Goal: Task Accomplishment & Management: Use online tool/utility

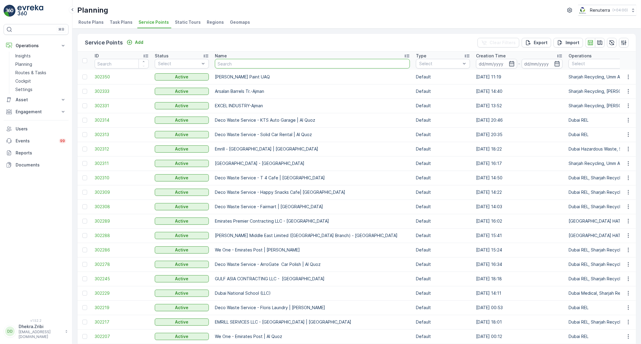
click at [255, 67] on input "text" at bounding box center [312, 64] width 195 height 10
type input "inno"
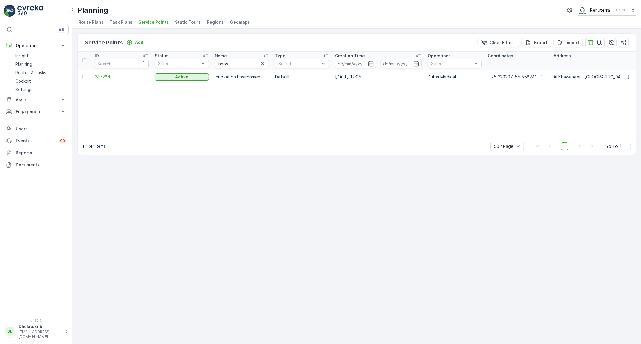
click at [106, 75] on span "247284" at bounding box center [122, 77] width 54 height 6
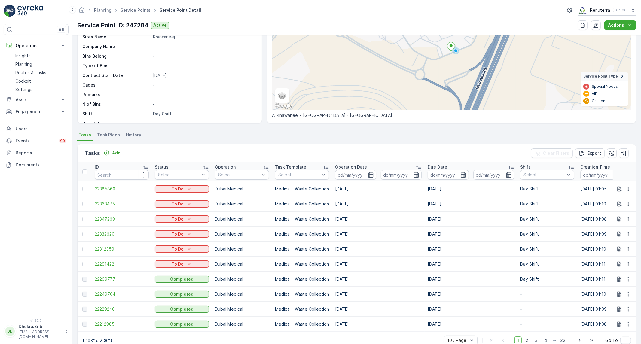
scroll to position [112, 0]
click at [99, 264] on span "22291422" at bounding box center [122, 264] width 54 height 6
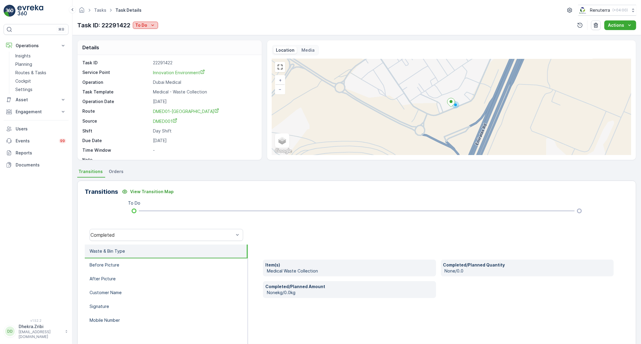
click at [149, 27] on div "To Do" at bounding box center [145, 25] width 20 height 6
click at [161, 51] on span "Completed No One to Sign" at bounding box center [164, 51] width 55 height 6
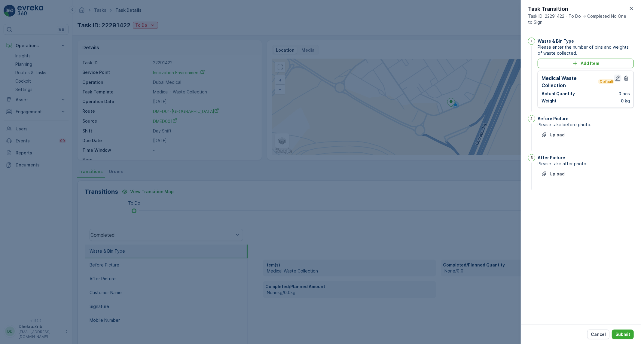
click at [620, 76] on icon "button" at bounding box center [618, 78] width 5 height 5
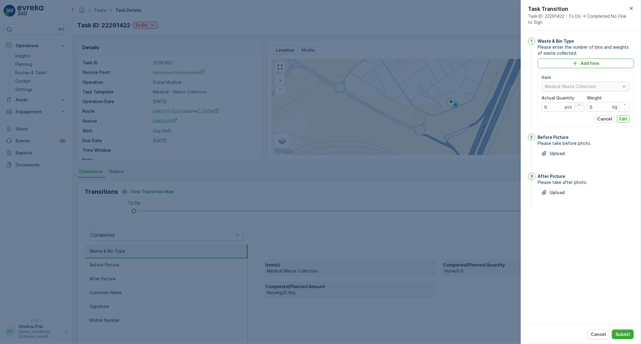
click at [583, 104] on div "button" at bounding box center [580, 105] width 10 height 4
type Quantity "1"
click at [555, 100] on div "Item Medical Waste Collection Actual Quantity 1 pcs Weight 0 kg" at bounding box center [586, 93] width 88 height 37
type input "236"
click at [627, 120] on p "Edit" at bounding box center [624, 119] width 8 height 6
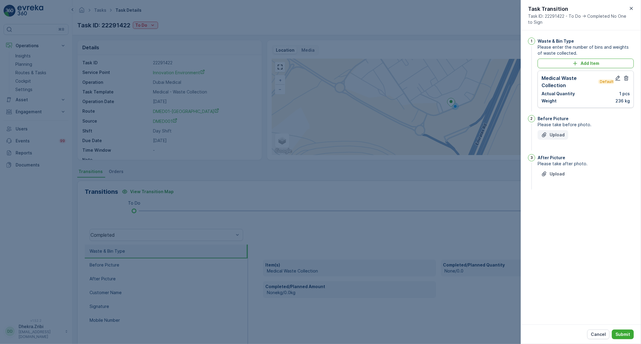
click at [552, 136] on p "Upload" at bounding box center [557, 135] width 15 height 6
click at [556, 206] on p "Upload" at bounding box center [557, 204] width 15 height 6
click at [621, 335] on p "Submit" at bounding box center [623, 335] width 15 height 6
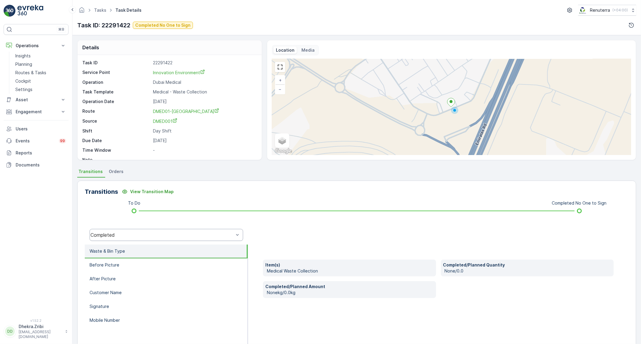
click at [130, 239] on div "Completed" at bounding box center [167, 235] width 154 height 12
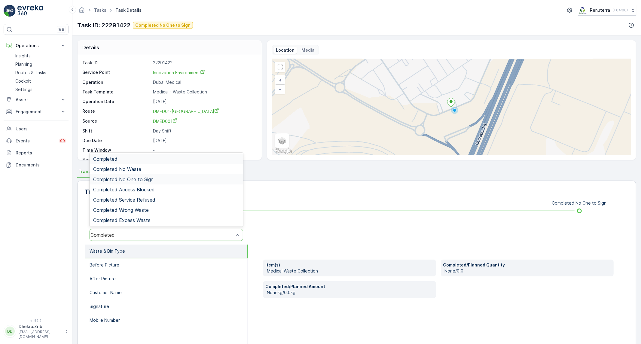
click at [136, 181] on span "Completed No One to Sign" at bounding box center [123, 179] width 60 height 5
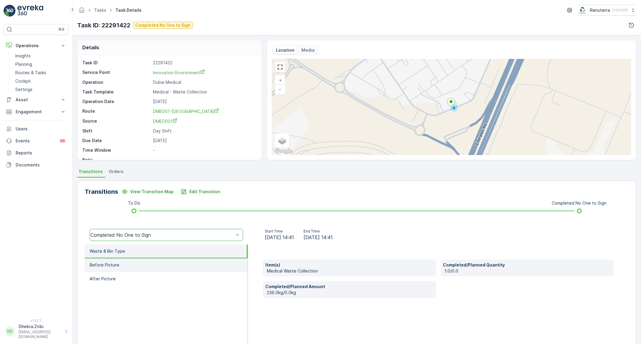
click at [220, 266] on li "Before Picture" at bounding box center [166, 266] width 163 height 14
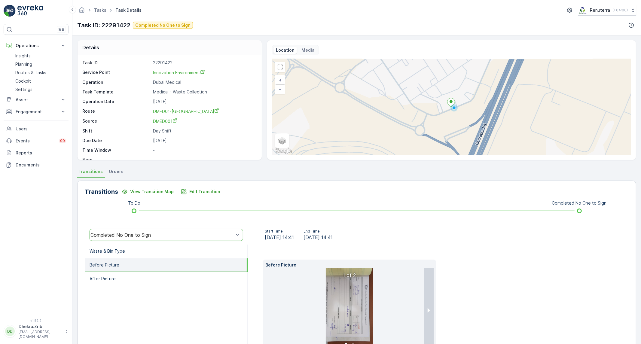
click at [363, 308] on img at bounding box center [350, 310] width 48 height 84
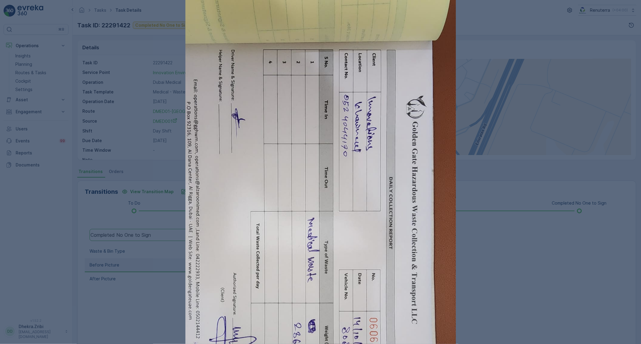
click at [508, 269] on div at bounding box center [320, 172] width 641 height 344
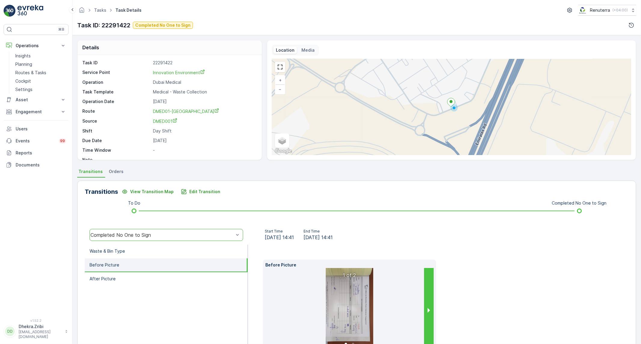
click at [427, 312] on button "next slide / item" at bounding box center [429, 310] width 10 height 84
click at [364, 310] on img at bounding box center [350, 310] width 48 height 84
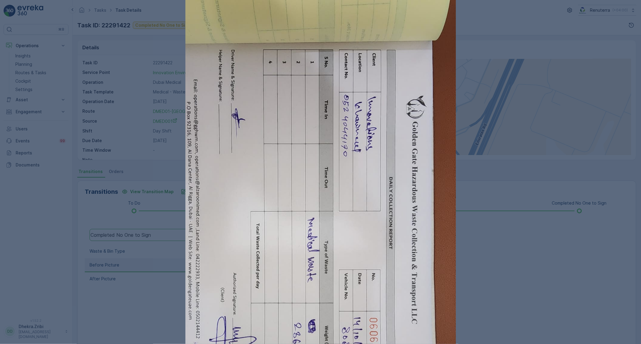
click at [474, 278] on div at bounding box center [320, 172] width 641 height 344
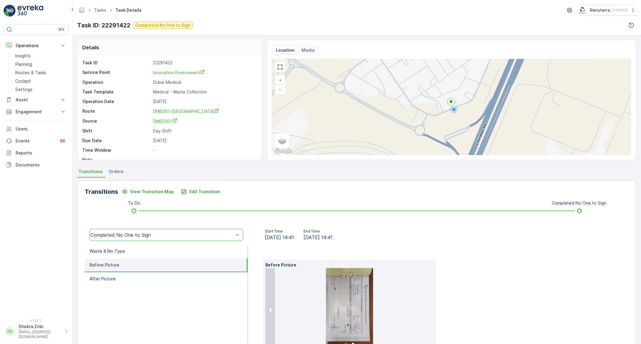
scroll to position [44, 0]
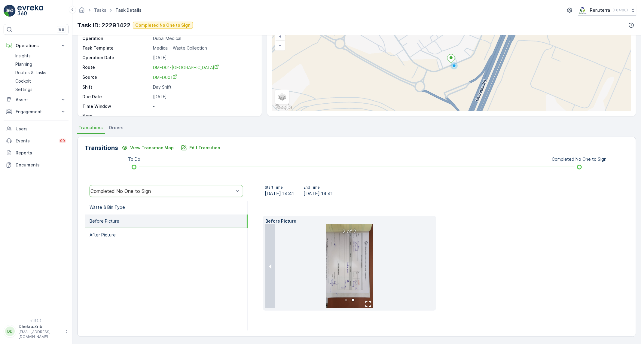
click at [356, 276] on img at bounding box center [350, 266] width 48 height 84
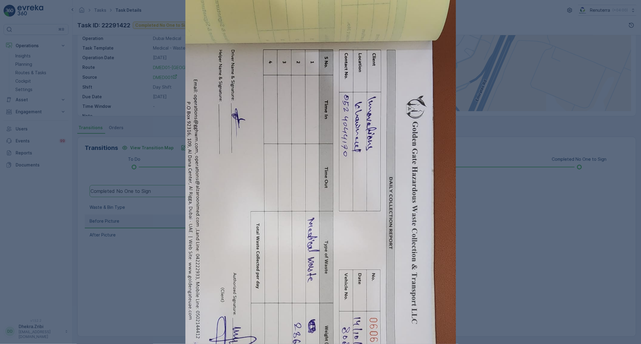
click at [474, 213] on div at bounding box center [320, 172] width 641 height 344
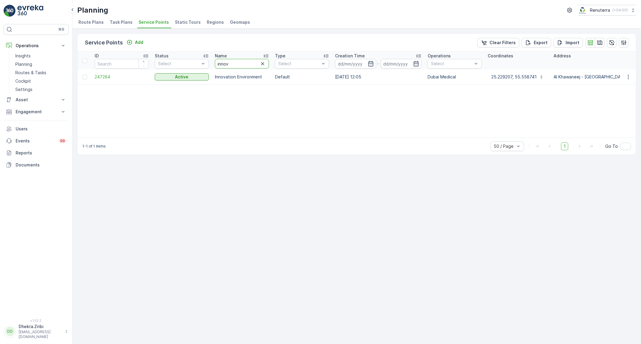
drag, startPoint x: 229, startPoint y: 63, endPoint x: 207, endPoint y: 58, distance: 22.1
type input "nep"
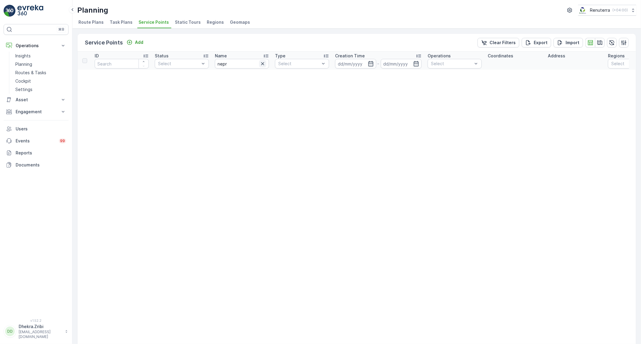
click at [265, 65] on icon "button" at bounding box center [263, 64] width 6 height 6
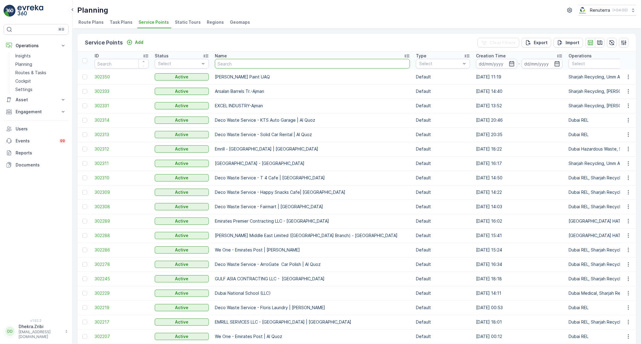
click at [307, 63] on input "text" at bounding box center [312, 64] width 195 height 10
type input "ne"
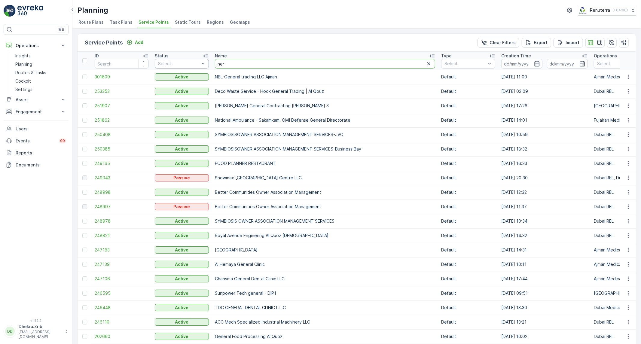
drag, startPoint x: 174, startPoint y: 60, endPoint x: 170, endPoint y: 60, distance: 3.9
type input "neph"
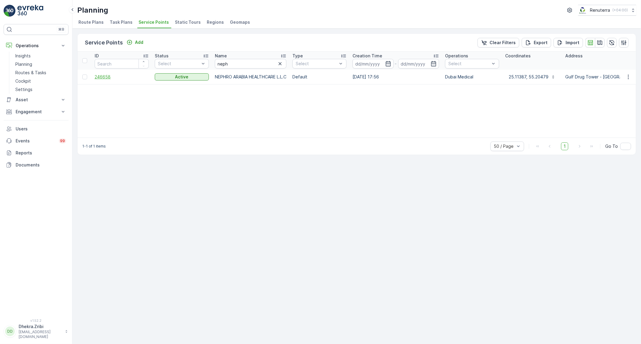
click at [109, 79] on span "246658" at bounding box center [122, 77] width 54 height 6
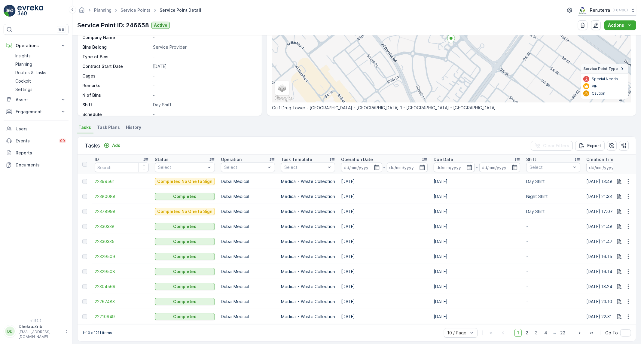
scroll to position [84, 0]
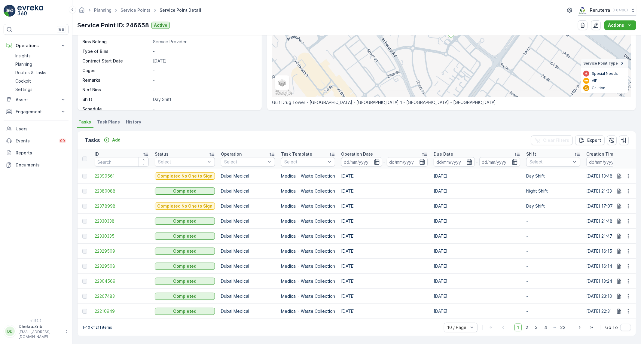
click at [113, 173] on span "22399561" at bounding box center [122, 176] width 54 height 6
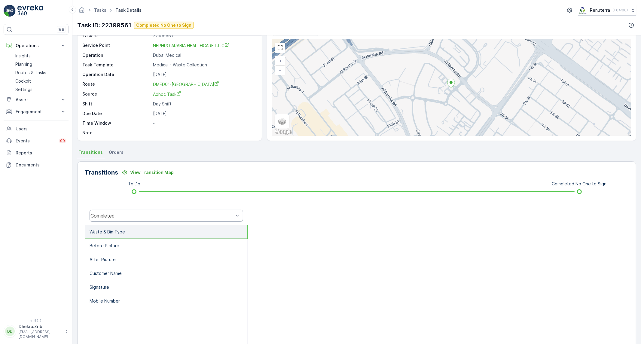
scroll to position [34, 0]
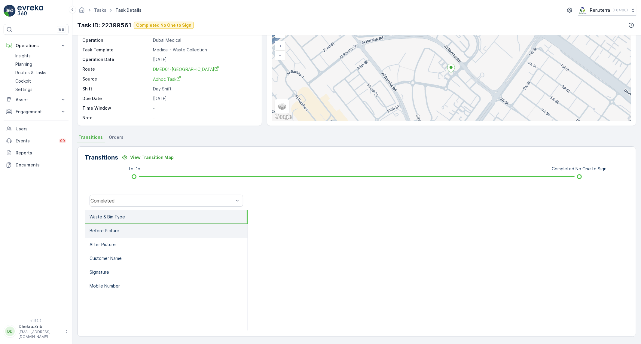
click at [145, 232] on li "Before Picture" at bounding box center [166, 231] width 163 height 14
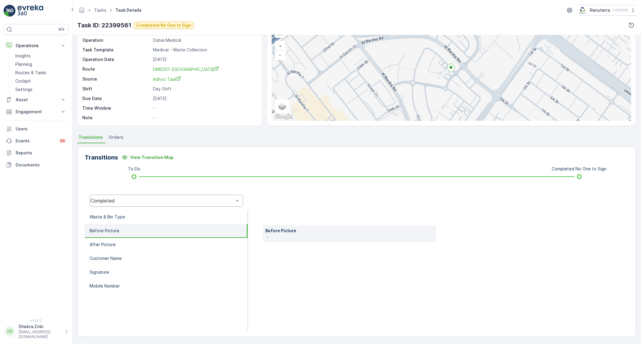
click at [150, 204] on div "Completed" at bounding box center [167, 201] width 154 height 12
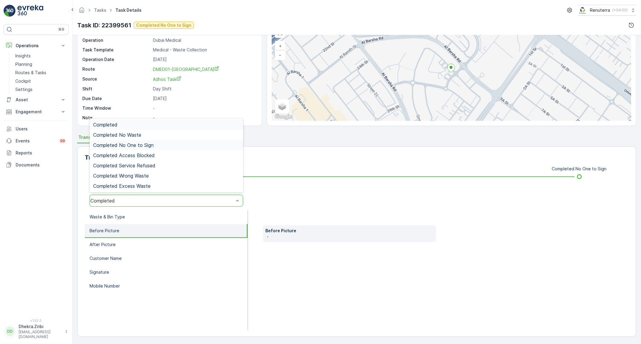
click at [149, 148] on div "Completed No One to Sign" at bounding box center [167, 145] width 154 height 10
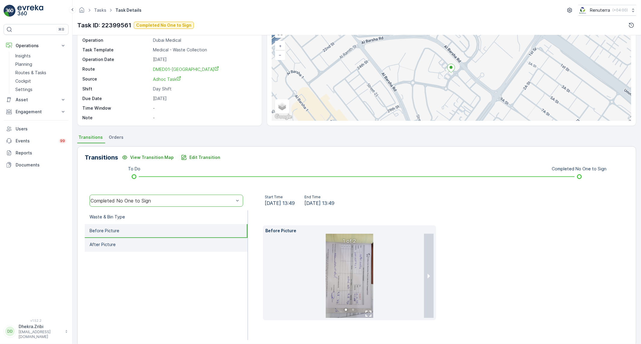
click at [107, 240] on li "After Picture" at bounding box center [166, 245] width 163 height 14
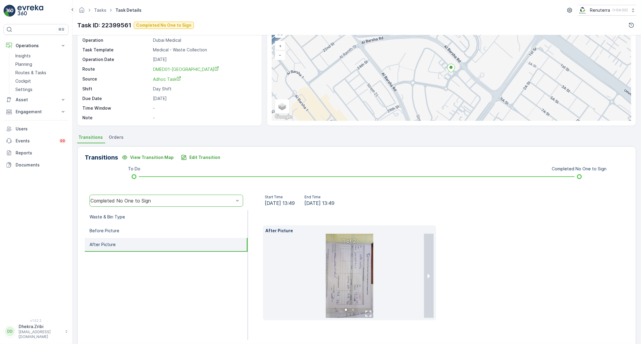
click at [355, 285] on img at bounding box center [350, 276] width 48 height 84
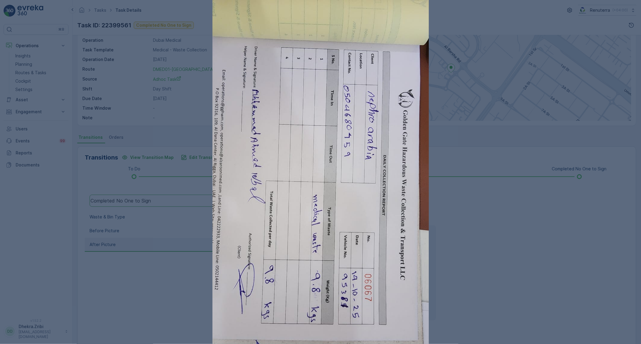
click at [476, 221] on div at bounding box center [320, 172] width 641 height 344
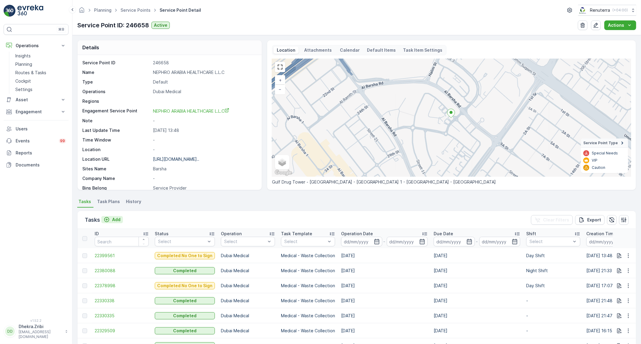
click at [116, 219] on p "Add" at bounding box center [116, 220] width 8 height 6
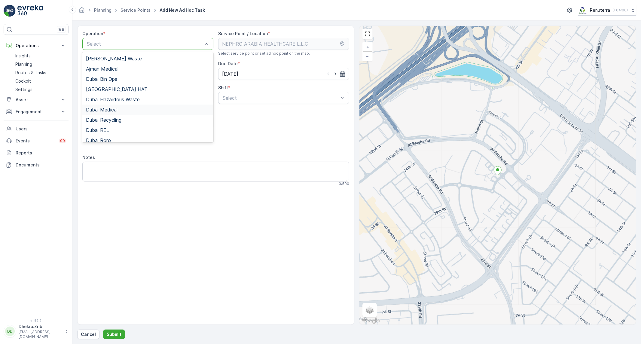
click at [112, 112] on span "Dubai Medical" at bounding box center [102, 109] width 32 height 5
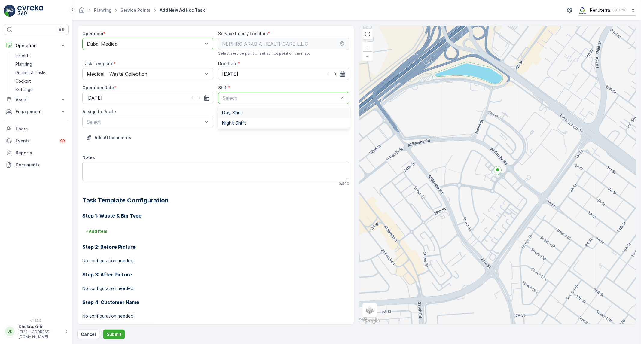
click at [232, 111] on span "Day Shift" at bounding box center [232, 112] width 21 height 5
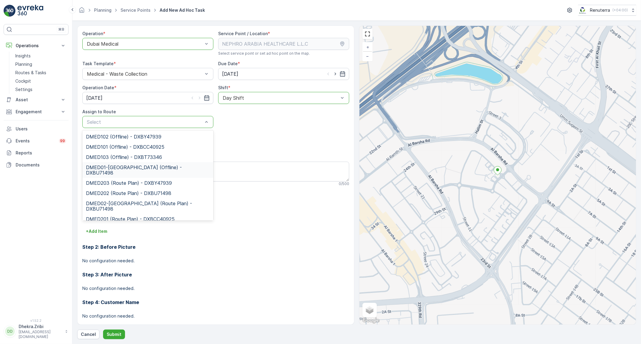
click at [158, 168] on span "DMED01-[GEOGRAPHIC_DATA] (Offline) - DXBU71498" at bounding box center [148, 170] width 124 height 11
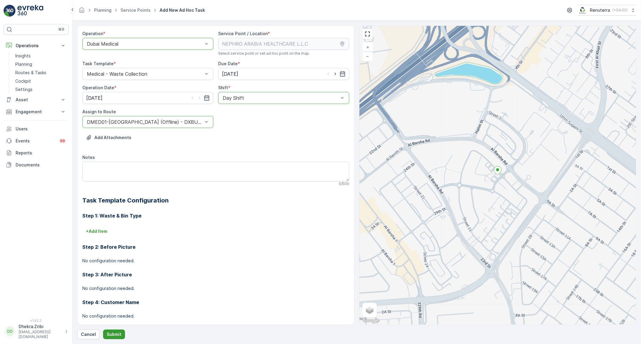
click at [119, 333] on p "Submit" at bounding box center [114, 335] width 15 height 6
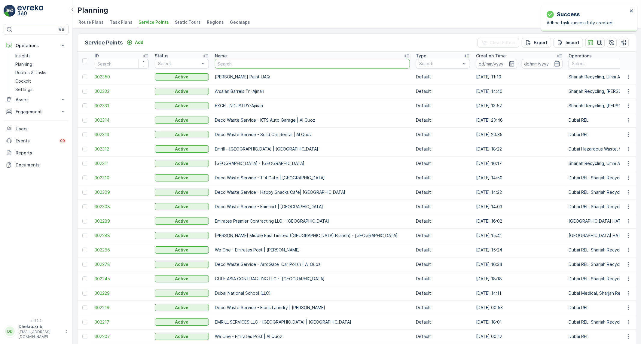
click at [237, 62] on input "text" at bounding box center [312, 64] width 195 height 10
type input "neph"
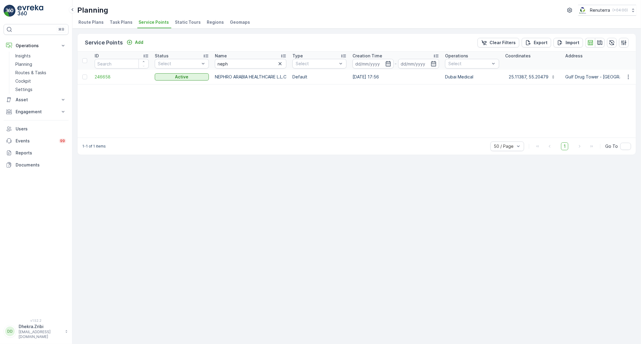
click at [106, 73] on td "246658" at bounding box center [122, 77] width 60 height 14
click at [106, 78] on span "246658" at bounding box center [122, 77] width 54 height 6
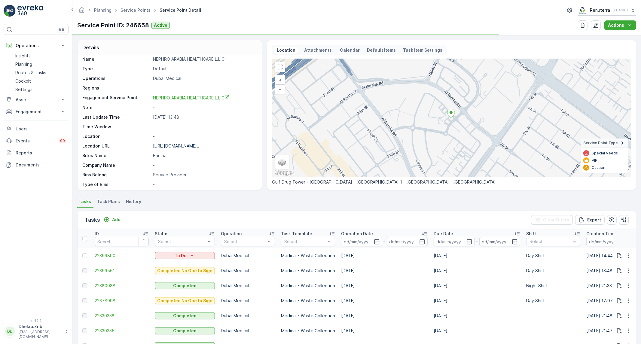
scroll to position [33, 0]
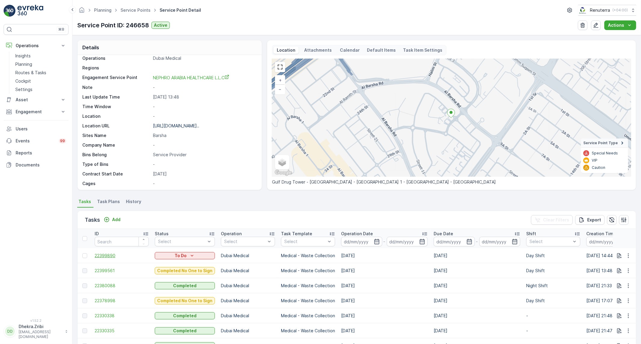
click at [106, 256] on span "22399890" at bounding box center [122, 256] width 54 height 6
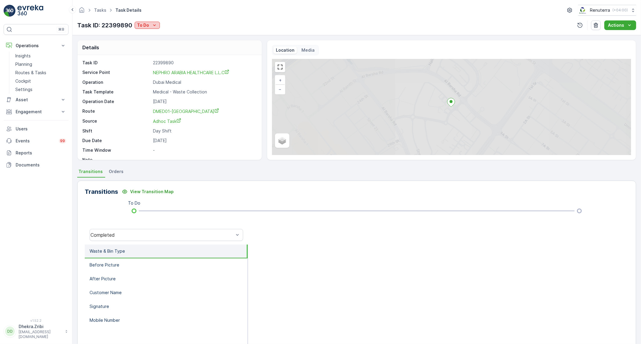
click at [139, 26] on p "To Do" at bounding box center [143, 25] width 12 height 6
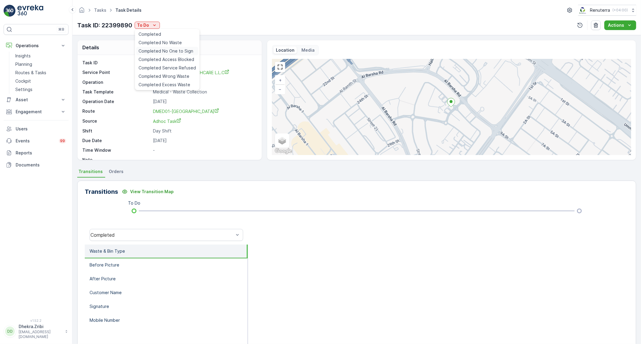
click at [182, 53] on span "Completed No One to Sign" at bounding box center [166, 51] width 55 height 6
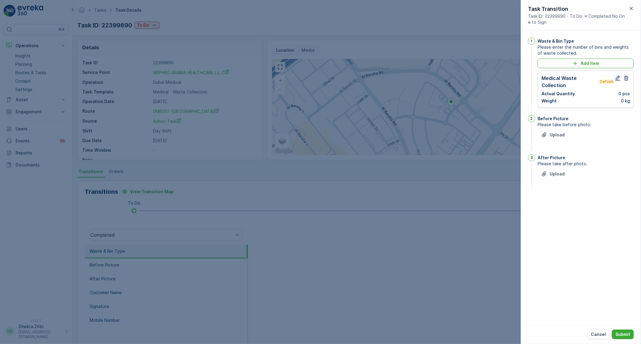
click at [618, 76] on icon "button" at bounding box center [618, 78] width 6 height 6
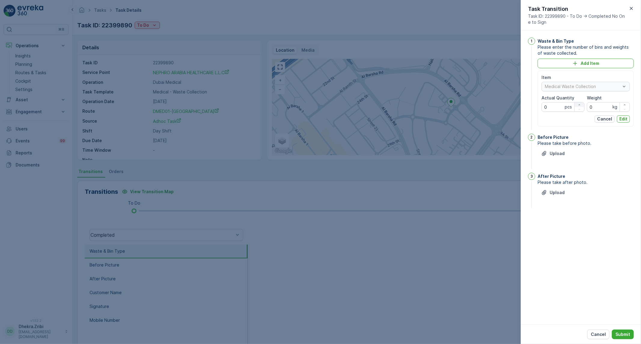
click at [582, 103] on div "button" at bounding box center [580, 105] width 10 height 4
type Quantity "1"
drag, startPoint x: 604, startPoint y: 106, endPoint x: 579, endPoint y: 109, distance: 25.4
click at [579, 109] on div "Item Medical Waste Collection Actual Quantity 1 pcs Weight 0 kg" at bounding box center [586, 93] width 88 height 37
type input "6.5"
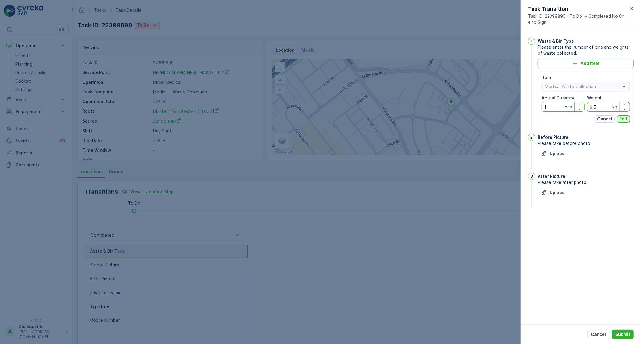
click at [626, 118] on p "Edit" at bounding box center [624, 119] width 8 height 6
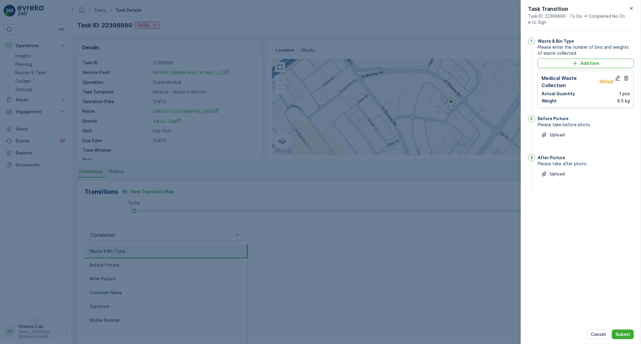
click at [569, 132] on div "Upload" at bounding box center [586, 138] width 96 height 17
click at [555, 136] on p "Upload" at bounding box center [557, 135] width 15 height 6
click at [551, 209] on button "Upload" at bounding box center [553, 204] width 31 height 10
click at [629, 331] on button "Submit" at bounding box center [623, 335] width 22 height 10
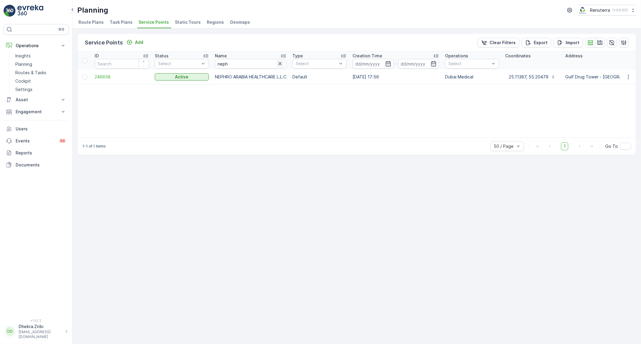
click at [281, 62] on icon "button" at bounding box center [280, 64] width 6 height 6
